Goal: Task Accomplishment & Management: Use online tool/utility

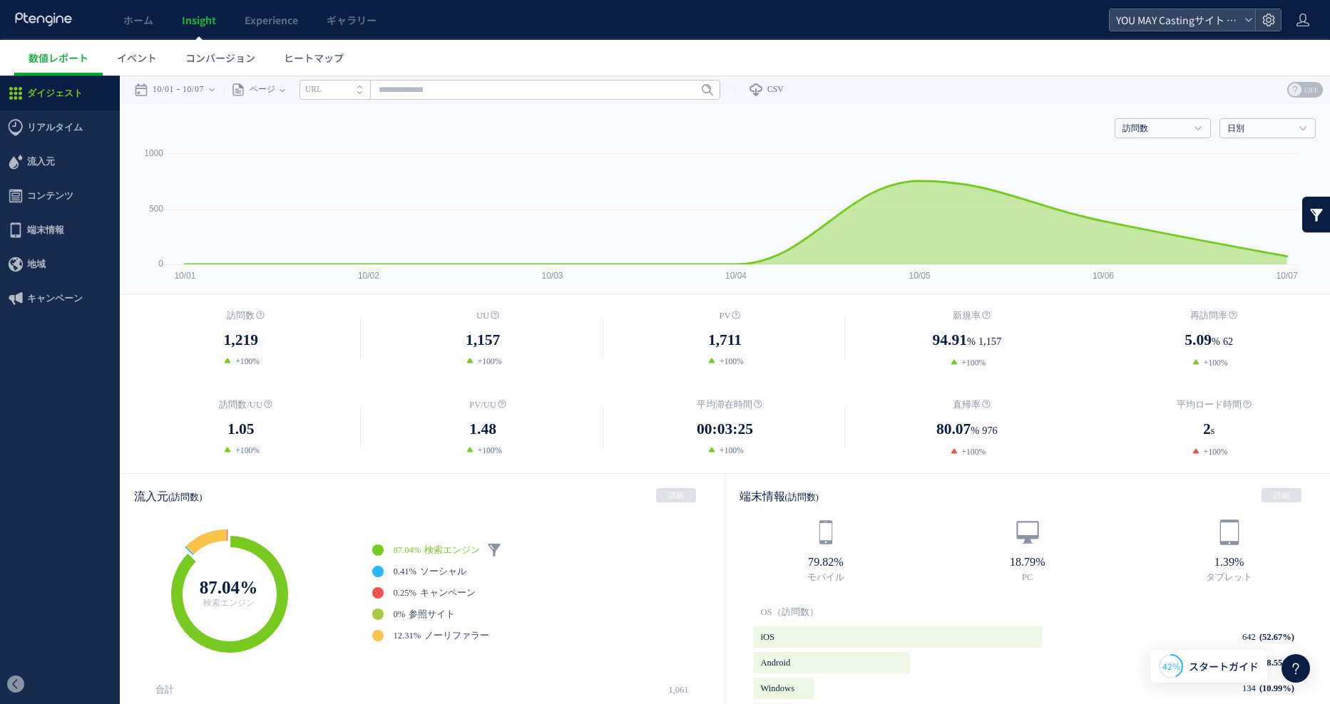
drag, startPoint x: 914, startPoint y: 63, endPoint x: 918, endPoint y: 75, distance: 12.6
click at [914, 62] on ul "数値レポート イベント コンバージョン ヒートマップ" at bounding box center [672, 58] width 1316 height 36
drag, startPoint x: 997, startPoint y: 42, endPoint x: 981, endPoint y: 50, distance: 17.5
click at [996, 42] on ul "数値レポート イベント コンバージョン ヒートマップ" at bounding box center [672, 58] width 1316 height 36
click at [838, 290] on rect at bounding box center [719, 220] width 1171 height 147
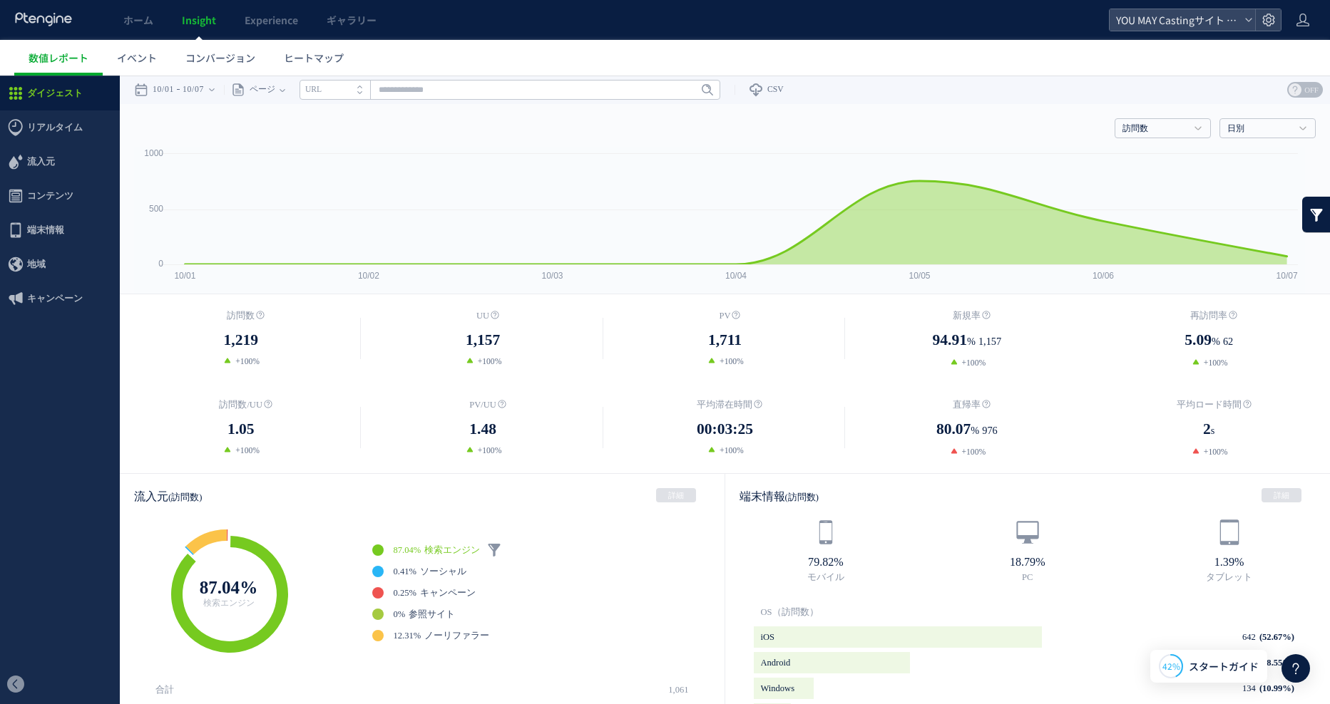
click at [42, 413] on ul "ダイジェスト リアルタイム ダイジェスト コンテンツ 地域" at bounding box center [60, 370] width 120 height 589
click at [68, 439] on ul "ダイジェスト リアルタイム ダイジェスト コンテンツ 地域" at bounding box center [60, 370] width 120 height 589
click at [329, 61] on span "ヒートマップ" at bounding box center [314, 58] width 60 height 14
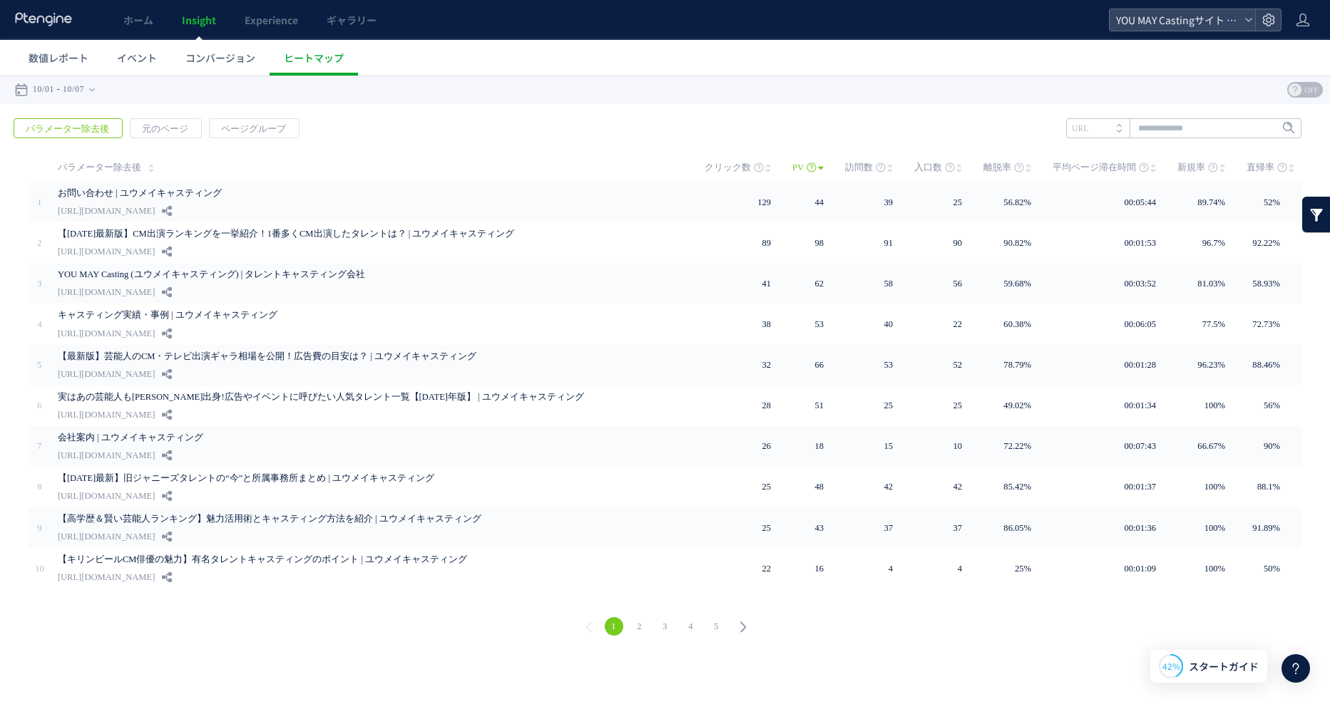
drag, startPoint x: 381, startPoint y: 625, endPoint x: 702, endPoint y: 80, distance: 632.5
click at [382, 619] on div "1 2 3 4 5" at bounding box center [664, 628] width 1301 height 51
drag, startPoint x: 730, startPoint y: 67, endPoint x: 682, endPoint y: 70, distance: 48.6
click at [723, 69] on ul "数値レポート イベント コンバージョン ヒートマップ" at bounding box center [672, 58] width 1316 height 36
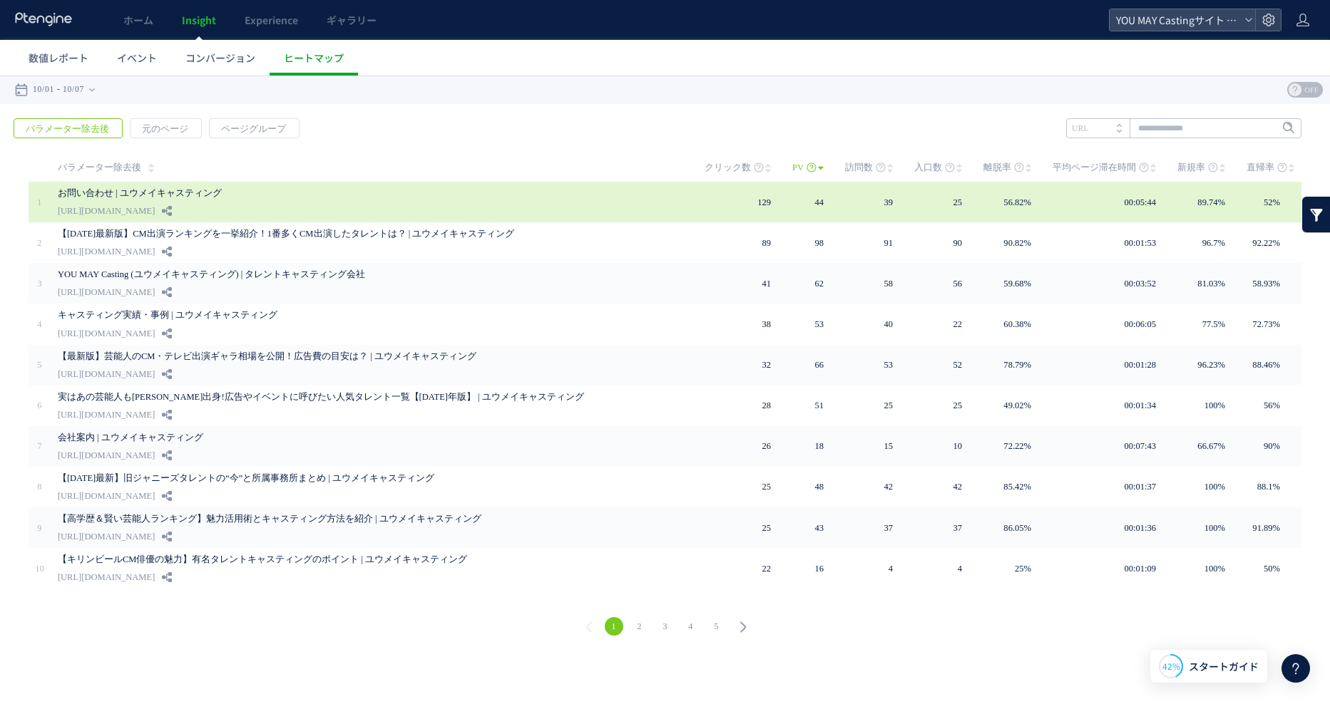
drag, startPoint x: 147, startPoint y: 207, endPoint x: 155, endPoint y: 209, distance: 8.0
click at [147, 207] on link "[URL][DOMAIN_NAME]" at bounding box center [106, 211] width 97 height 17
click at [172, 213] on use at bounding box center [167, 211] width 10 height 10
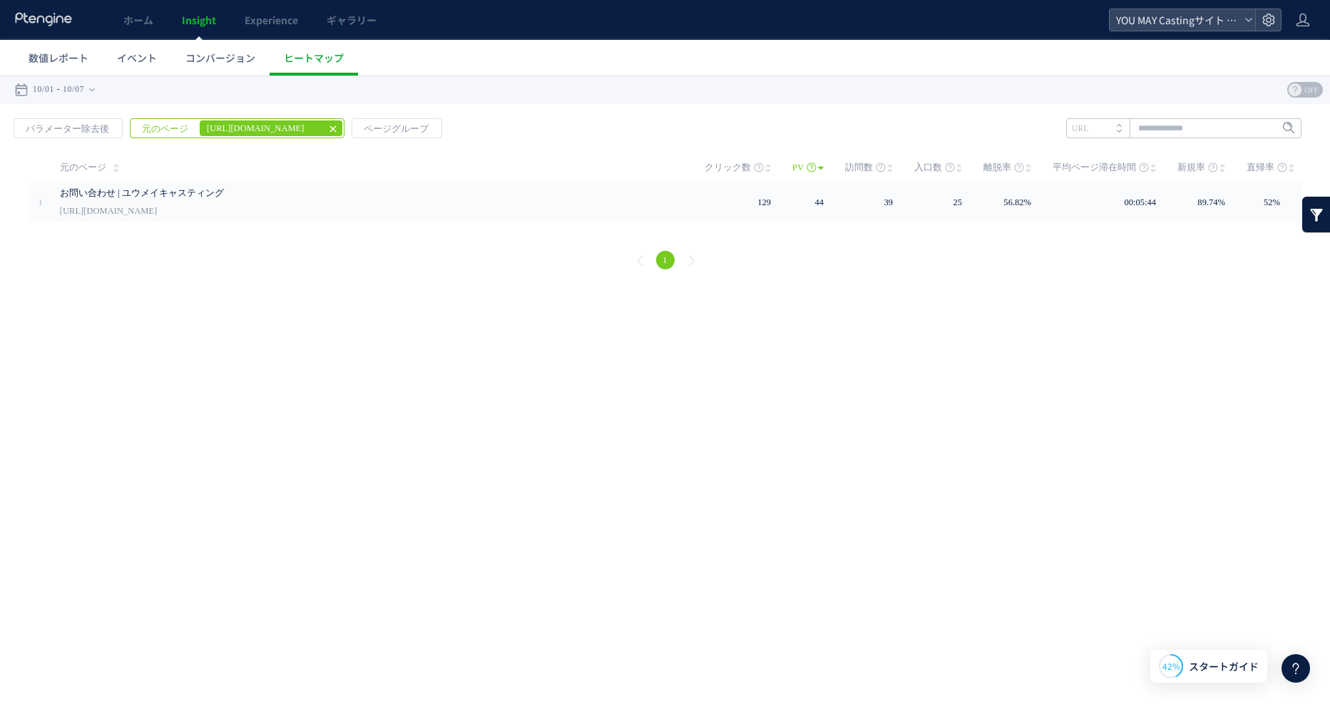
click at [329, 130] on icon at bounding box center [332, 128] width 11 height 11
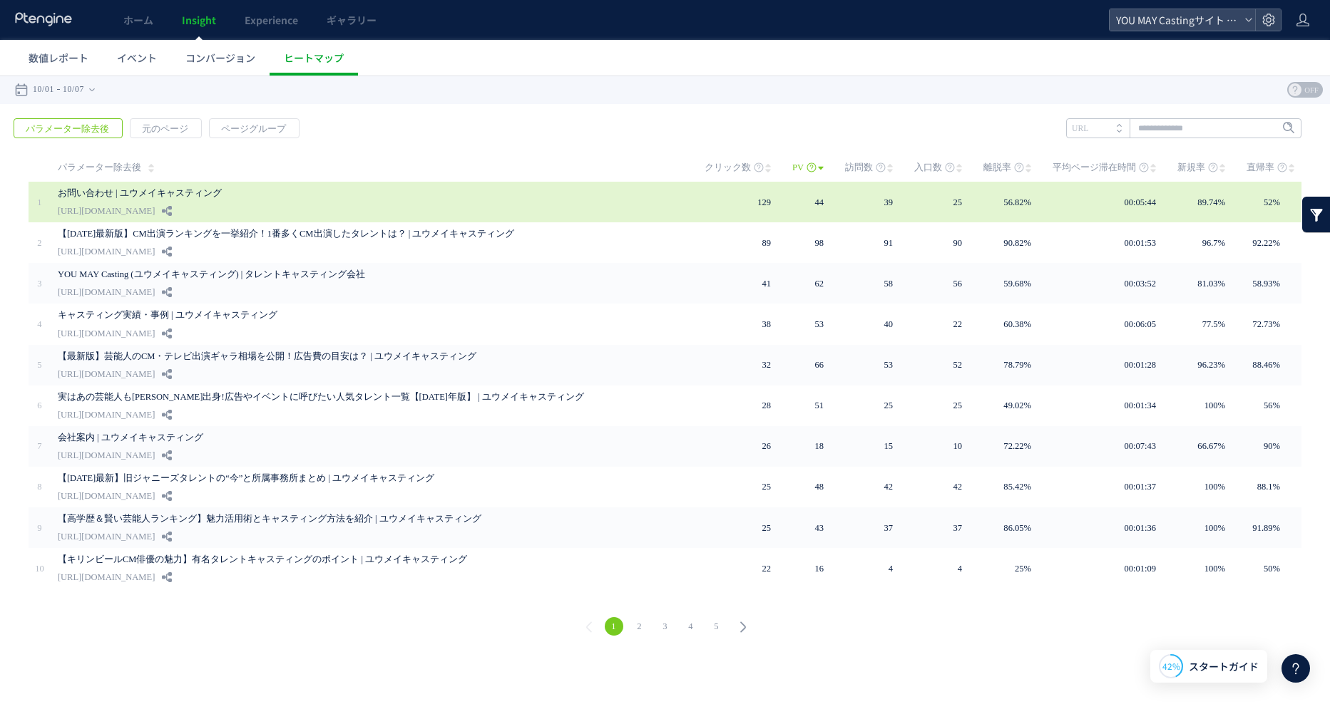
click at [61, 187] on link "お問い合わせ | ユウメイキャスティング" at bounding box center [364, 193] width 613 height 17
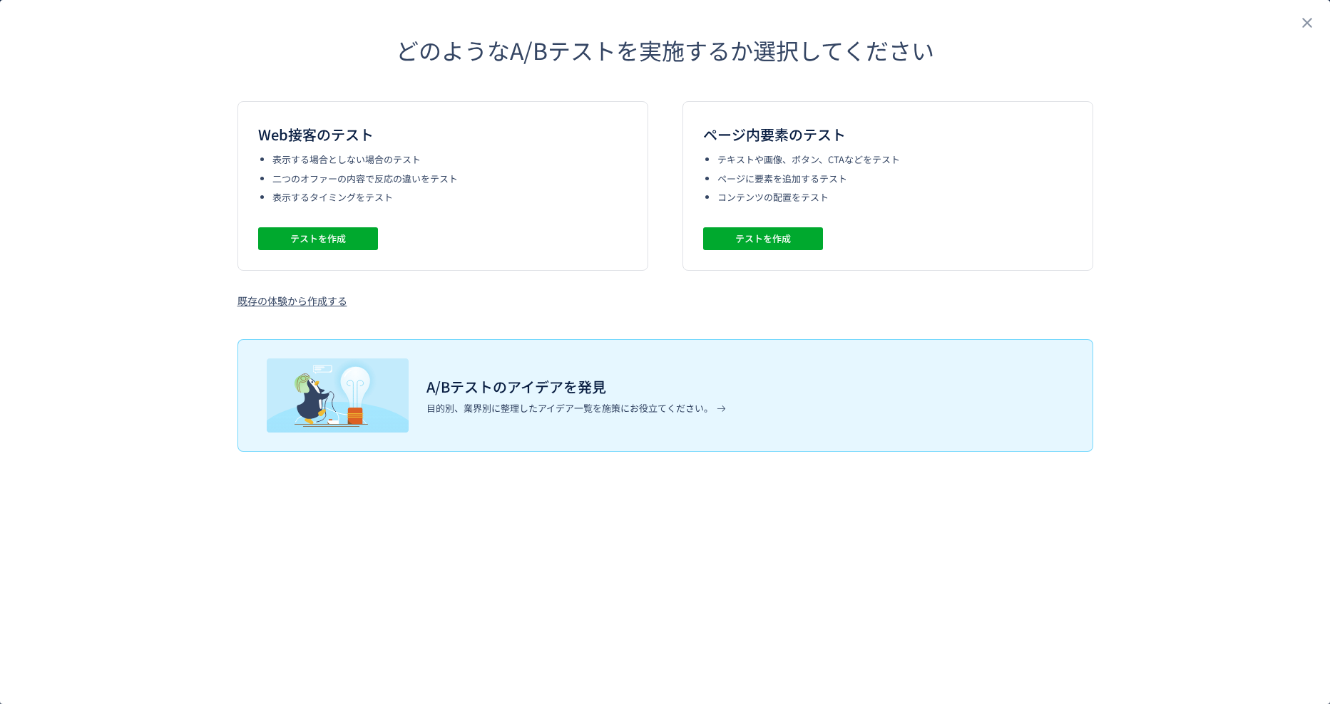
click at [174, 256] on div "どのようなA/Bテストを実施するか選択してください Web接客のテスト 表示する場合としない場合のテスト 二つのオファーの内容で反応の違いをテスト 表示するタ…" at bounding box center [664, 226] width 1197 height 452
click at [553, 152] on div "Web接客のテスト 表示する場合としない場合のテスト 二つのオファーの内容で反応の違いをテスト 表示するタイミングをテスト テストを作成" at bounding box center [442, 186] width 411 height 170
drag, startPoint x: 868, startPoint y: 193, endPoint x: 863, endPoint y: 203, distance: 11.2
click at [868, 193] on li "コンテンツの配置をテスト" at bounding box center [894, 198] width 355 height 14
click at [908, 246] on div "ページ内要素のテスト テキストや画像、ボタン、CTAなどをテスト ページに要素を追加するテスト コンテンツの配置をテスト テストを作成" at bounding box center [887, 186] width 411 height 170
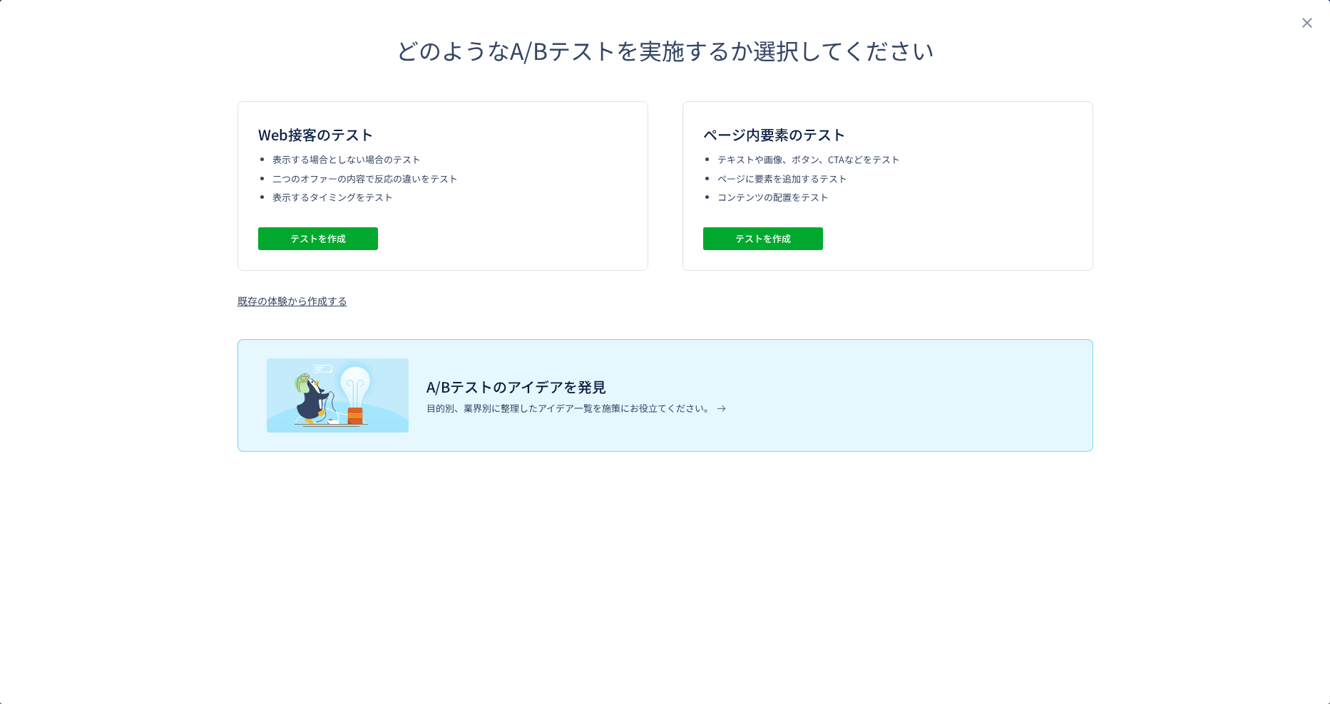
click at [830, 292] on div "Web接客のテスト 表示する場合としない場合のテスト 二つのオファーの内容で反応の違いをテスト 表示するタイミングをテスト テストを作成 ページ内要素のテスト…" at bounding box center [665, 204] width 856 height 207
click at [777, 236] on span "テストを作成" at bounding box center [763, 238] width 56 height 23
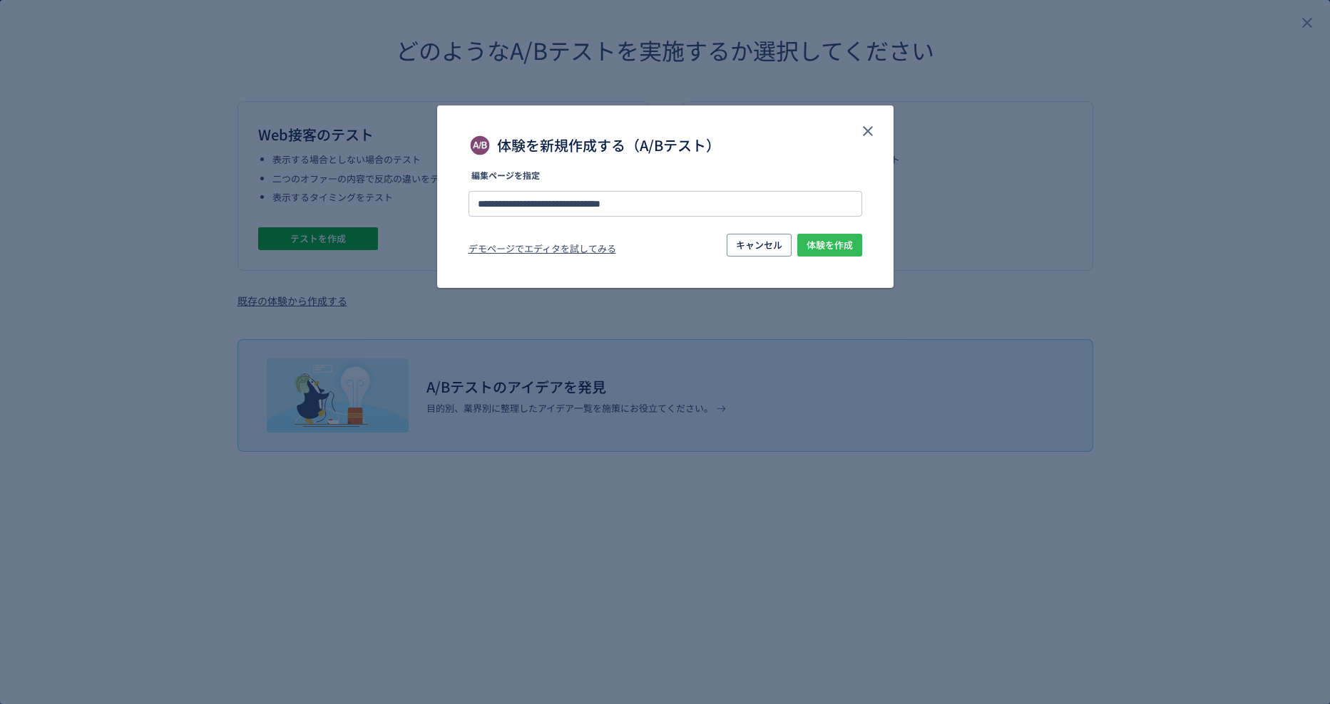
click at [810, 244] on span "体験を作成" at bounding box center [829, 245] width 46 height 23
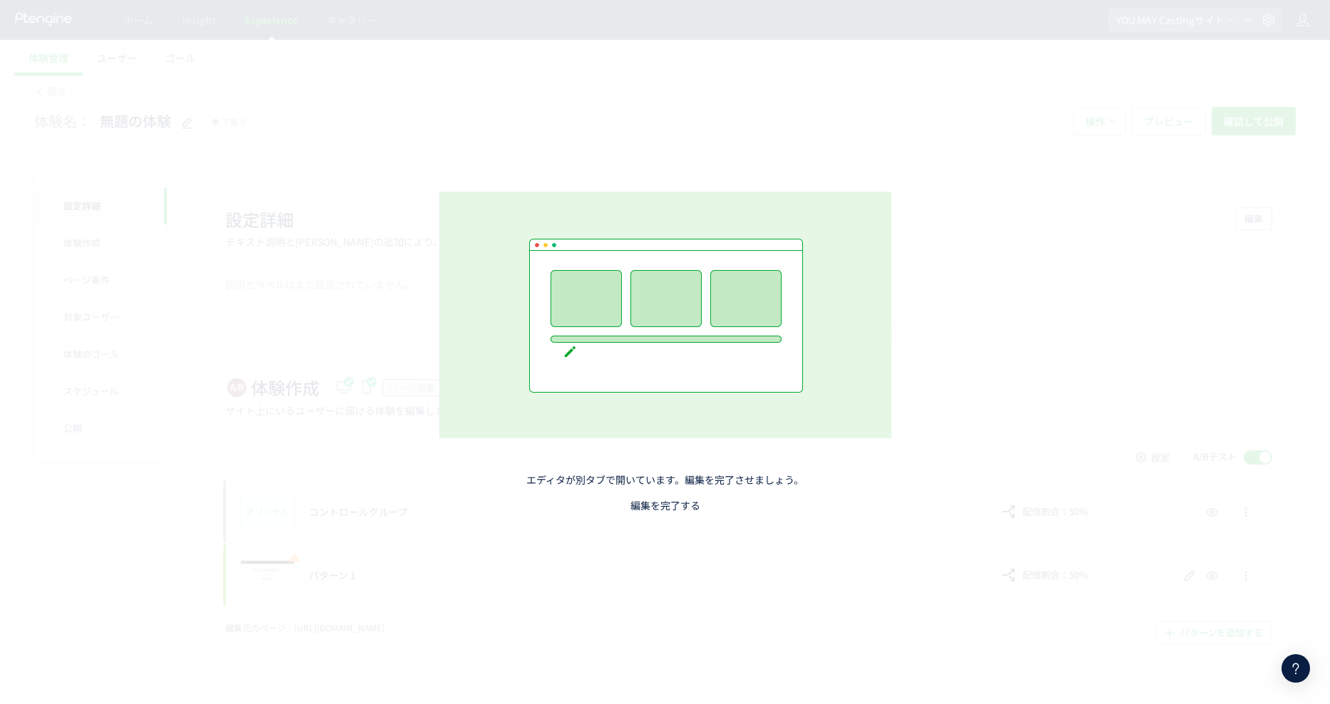
click at [657, 507] on link "編集を完了する" at bounding box center [665, 505] width 70 height 14
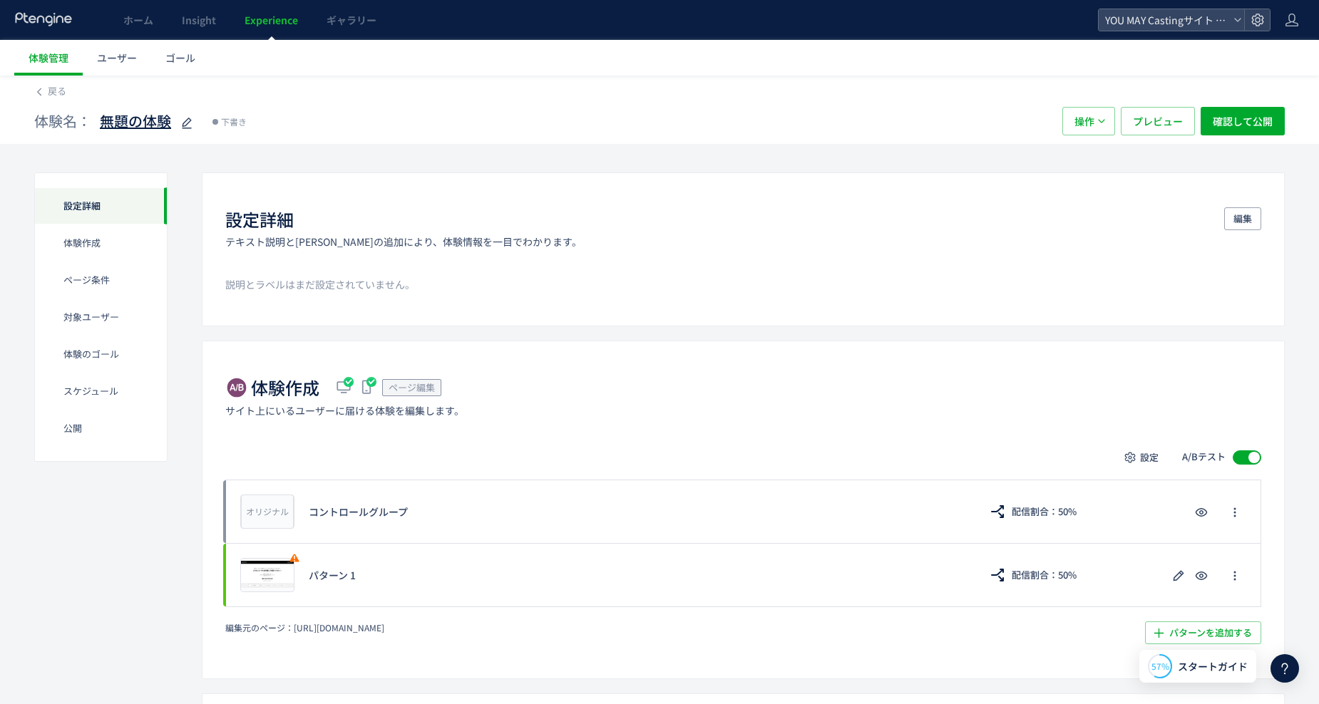
click at [188, 125] on icon at bounding box center [186, 123] width 17 height 17
type input "*"
type input "***"
click at [148, 122] on icon at bounding box center [142, 123] width 17 height 17
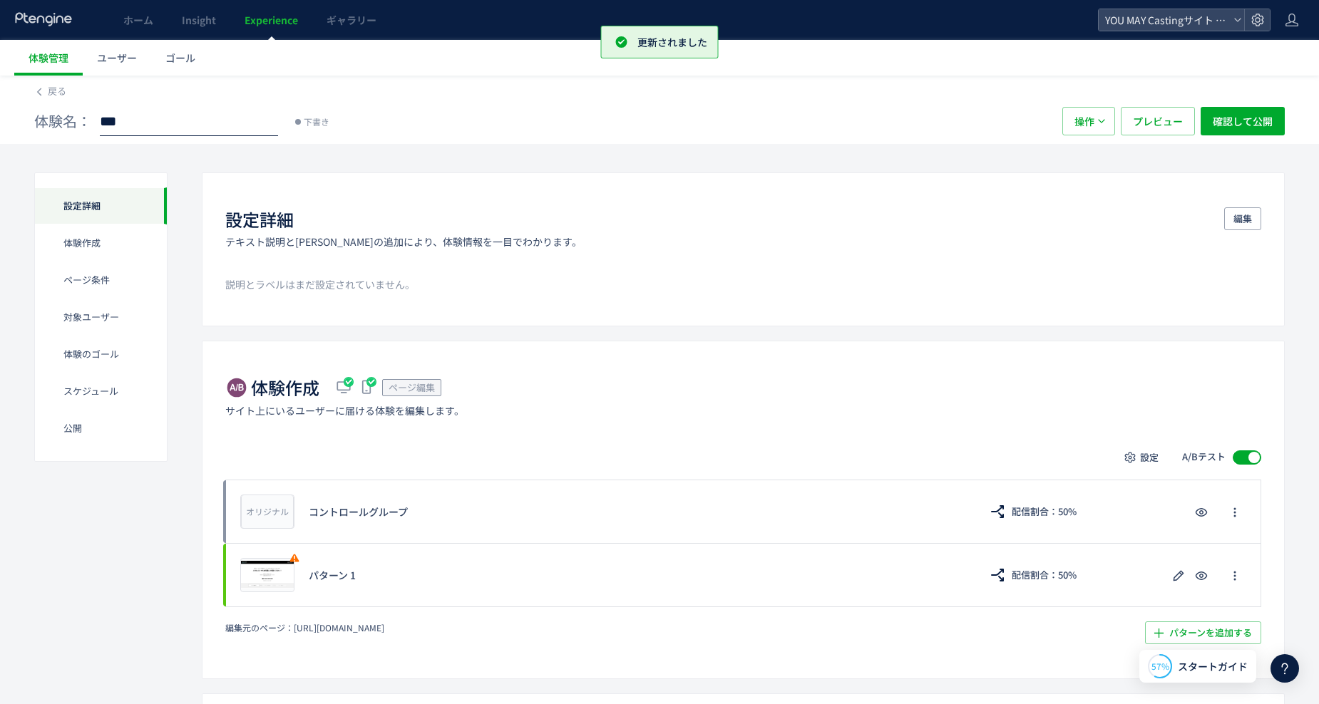
click at [103, 123] on input "***" at bounding box center [189, 122] width 178 height 29
click at [101, 124] on input "***" at bounding box center [189, 122] width 178 height 29
type input "**********"
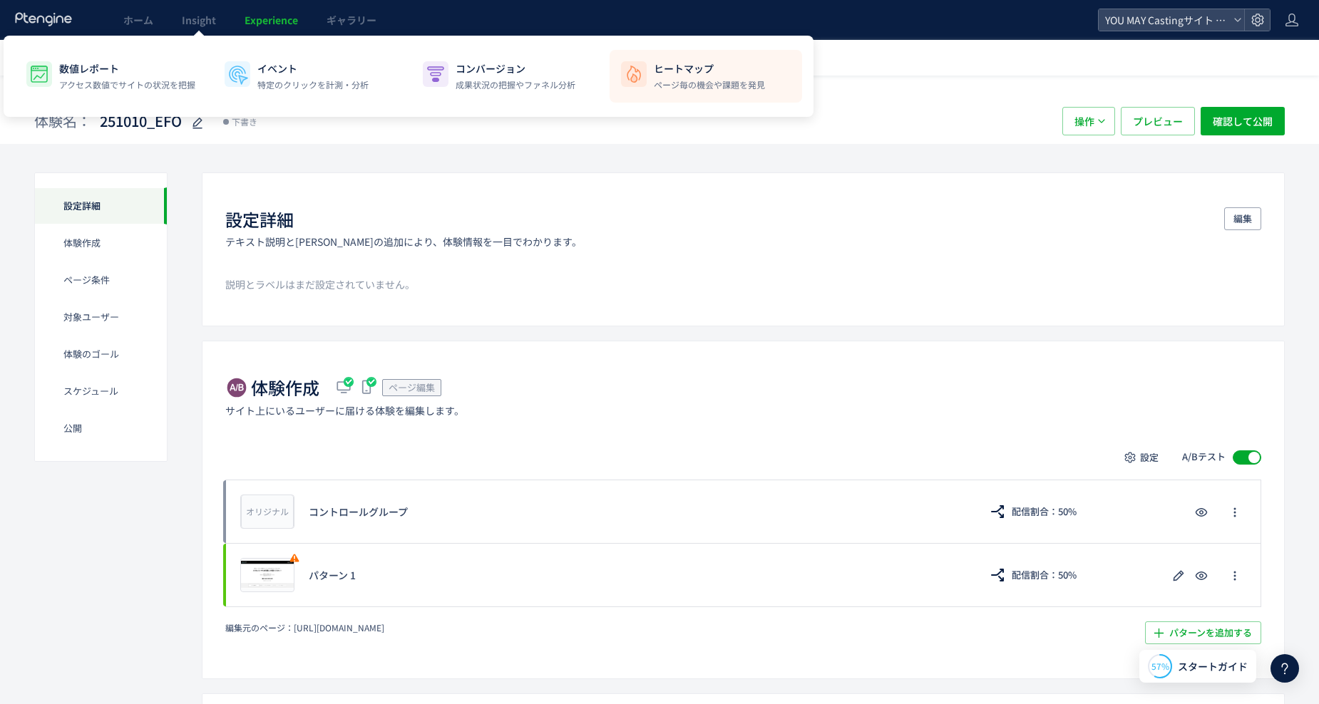
click at [687, 72] on p "ヒートマップ" at bounding box center [709, 68] width 111 height 14
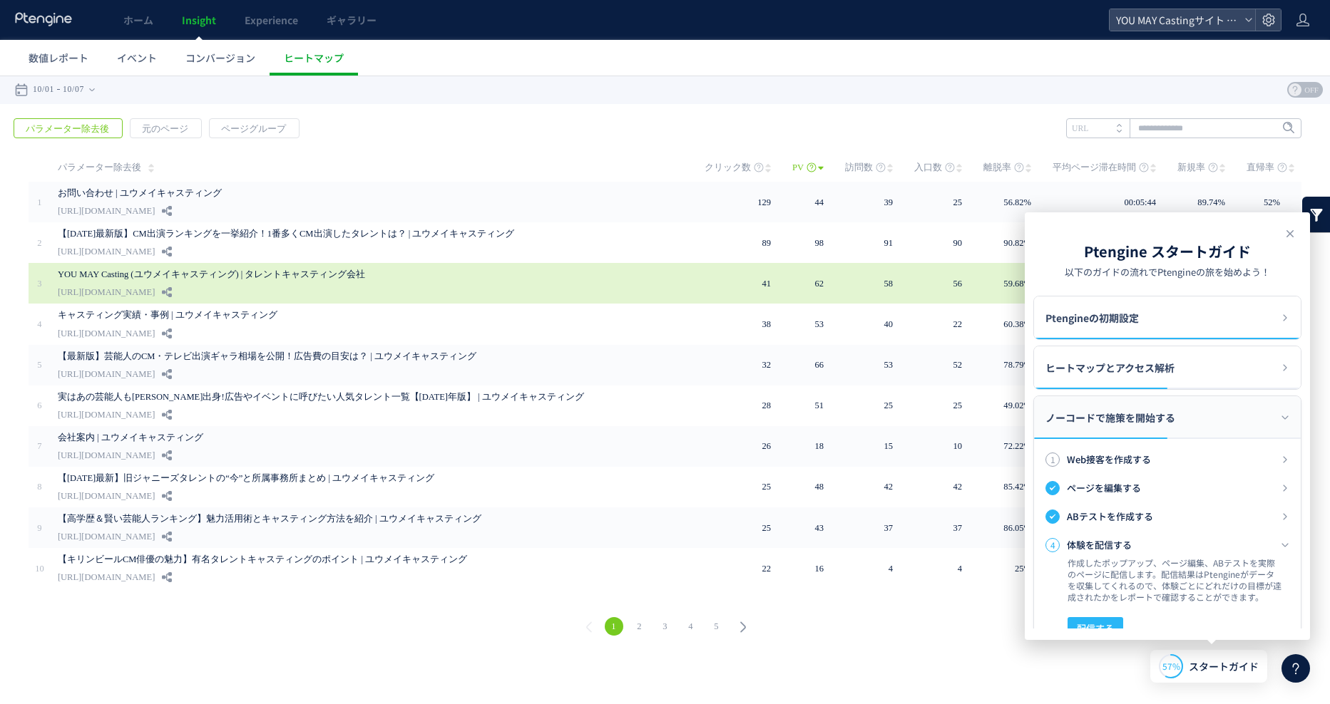
scroll to position [155, 0]
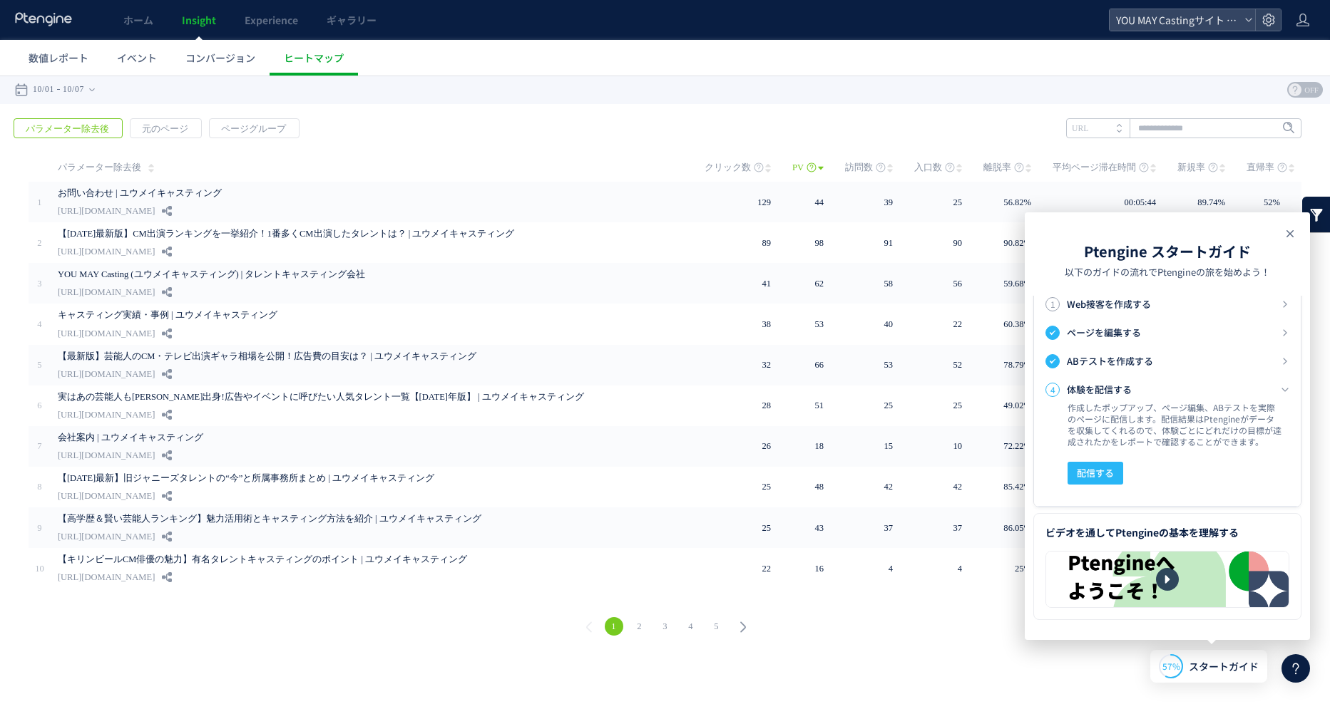
drag, startPoint x: 1293, startPoint y: 229, endPoint x: 1278, endPoint y: 89, distance: 140.6
click at [1293, 229] on icon at bounding box center [1289, 233] width 17 height 17
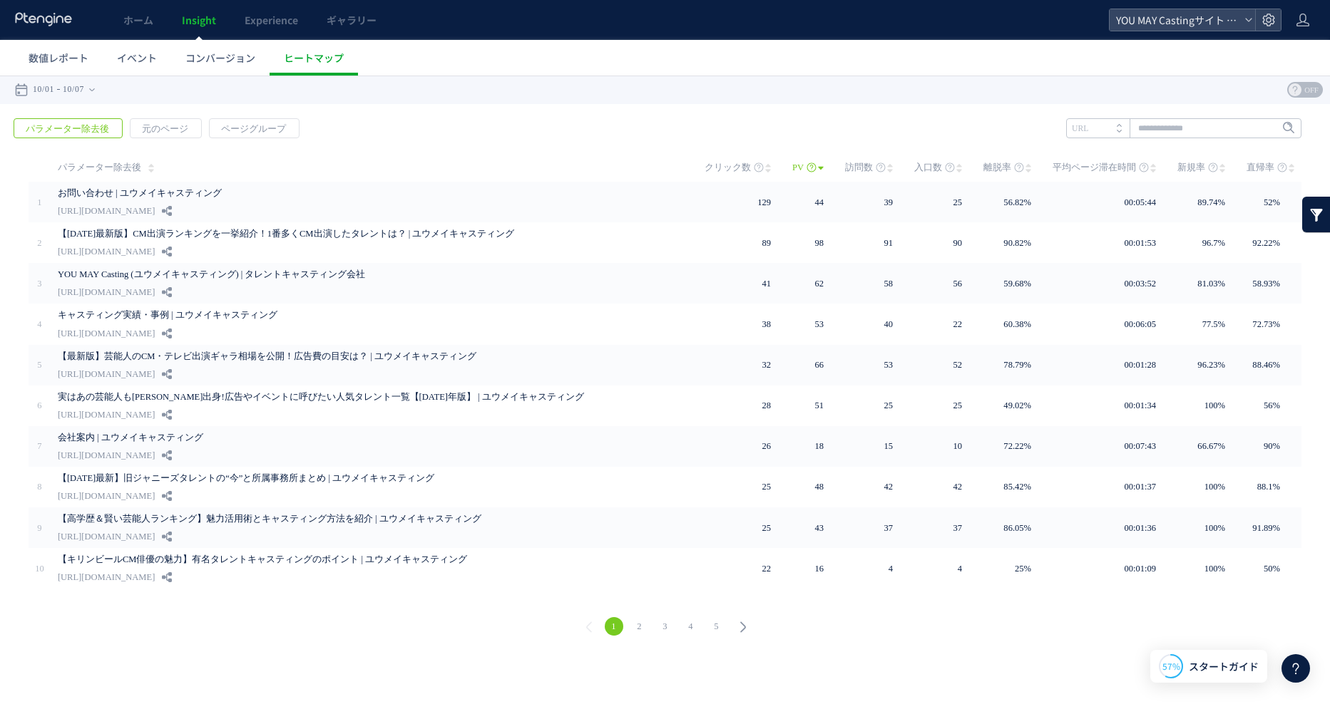
click at [272, 635] on div "1 2 3 4 5" at bounding box center [664, 628] width 1301 height 51
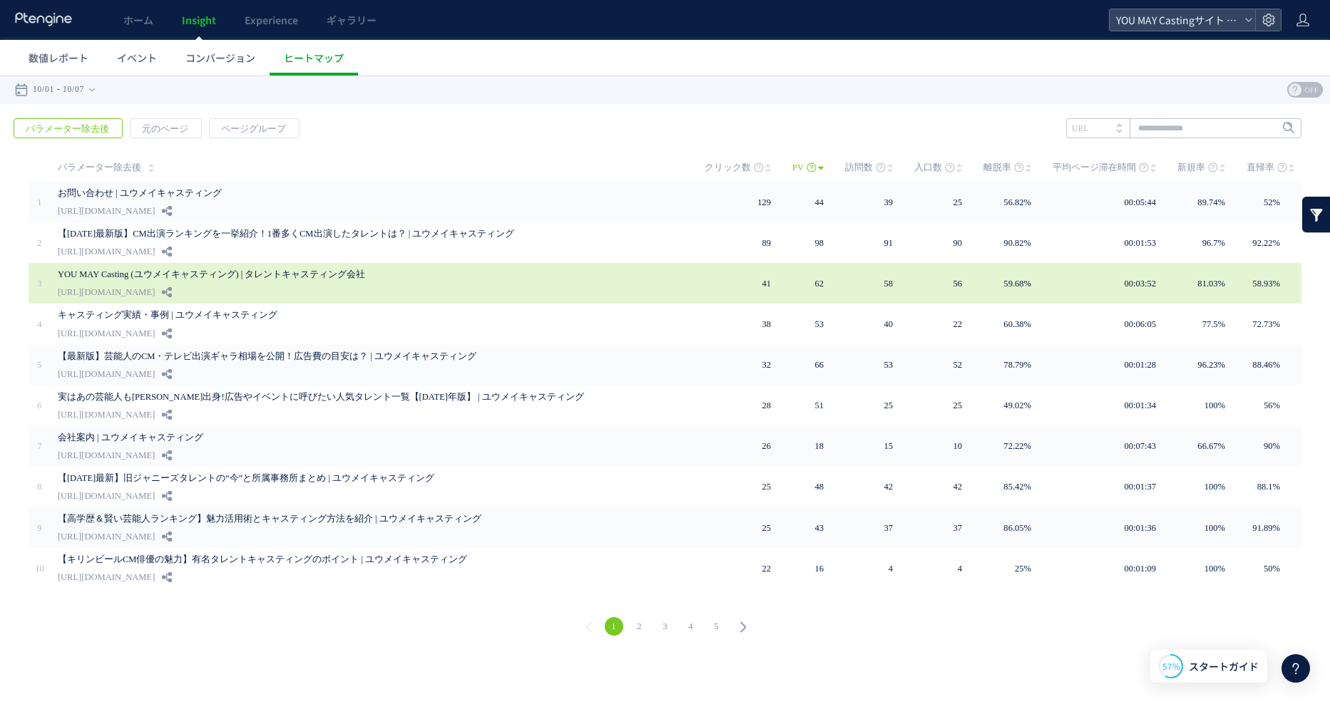
click at [352, 273] on link "YOU MAY Casting (ユウメイキャスティング) | タレントキャスティング会社" at bounding box center [364, 274] width 613 height 17
